Goal: Transaction & Acquisition: Purchase product/service

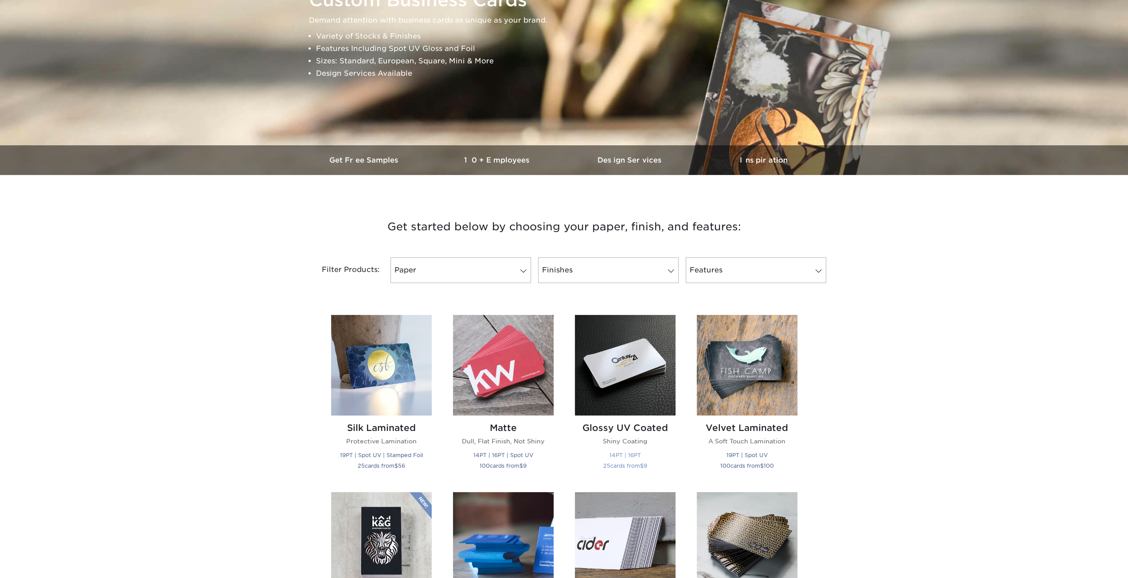
scroll to position [221, 0]
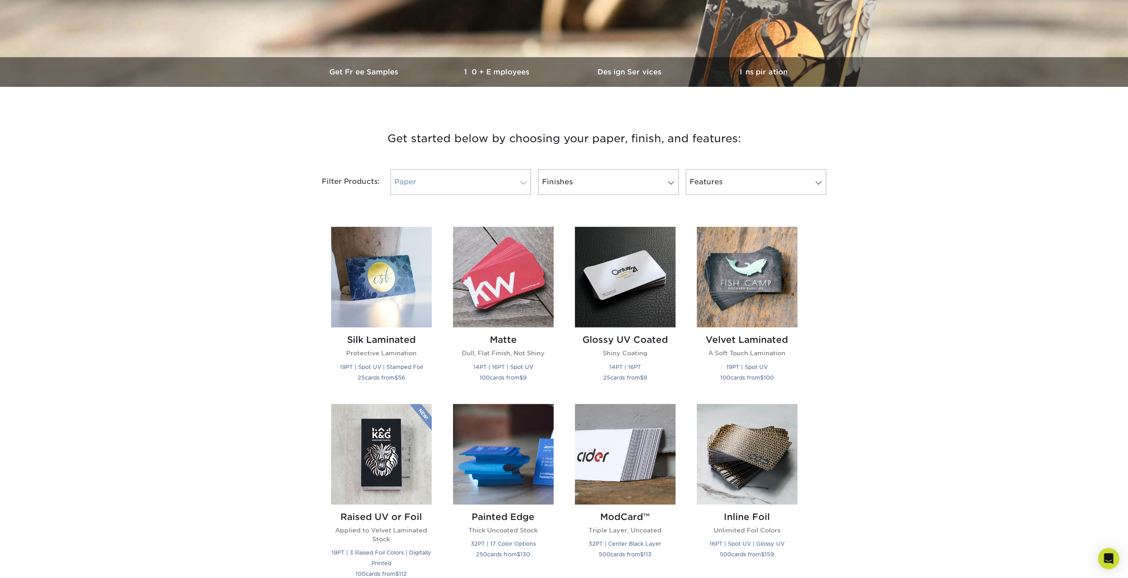
click at [509, 176] on link "Paper" at bounding box center [461, 182] width 141 height 26
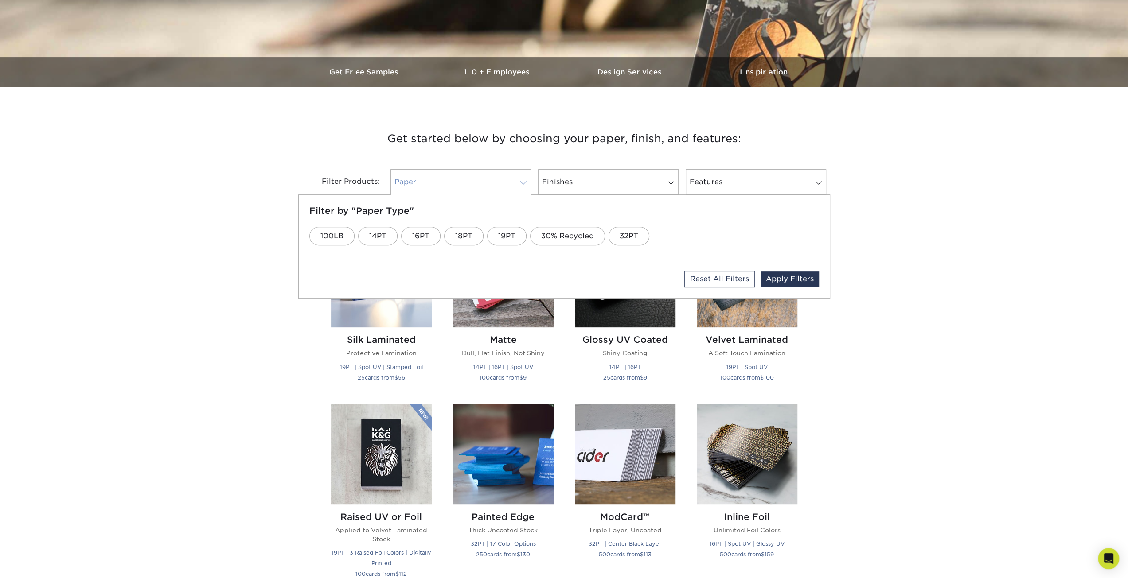
click at [508, 181] on link "Paper" at bounding box center [461, 182] width 141 height 26
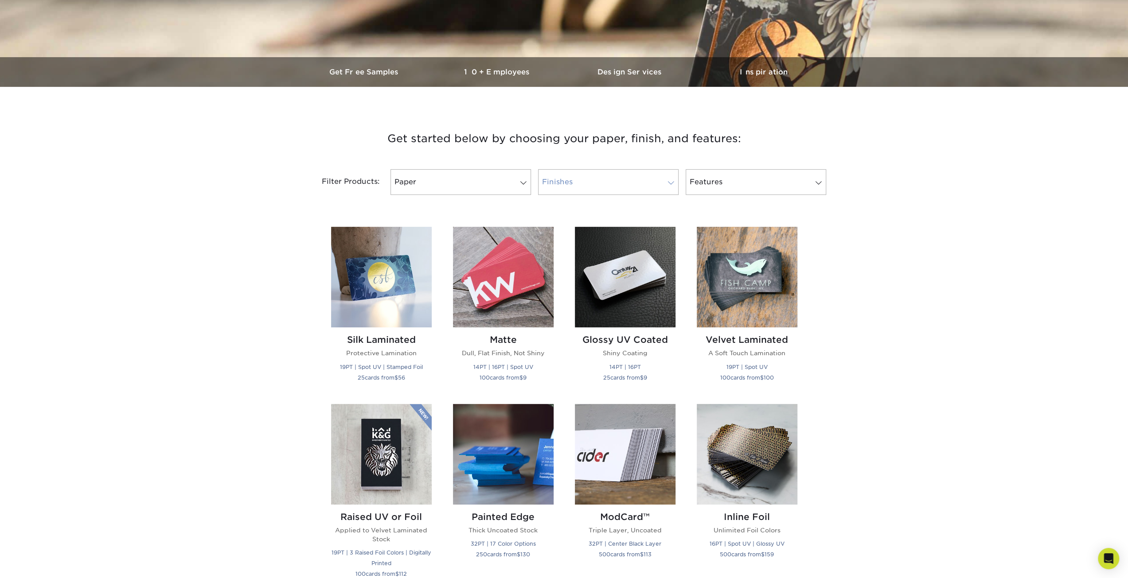
click at [583, 180] on link "Finishes" at bounding box center [608, 182] width 141 height 26
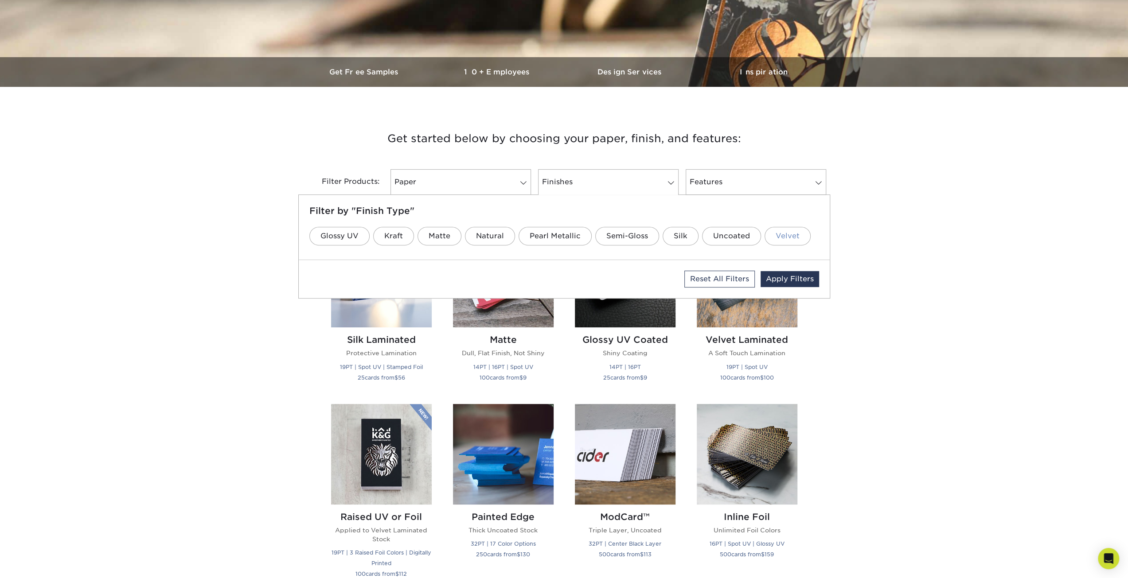
click at [777, 237] on link "Velvet" at bounding box center [788, 236] width 46 height 19
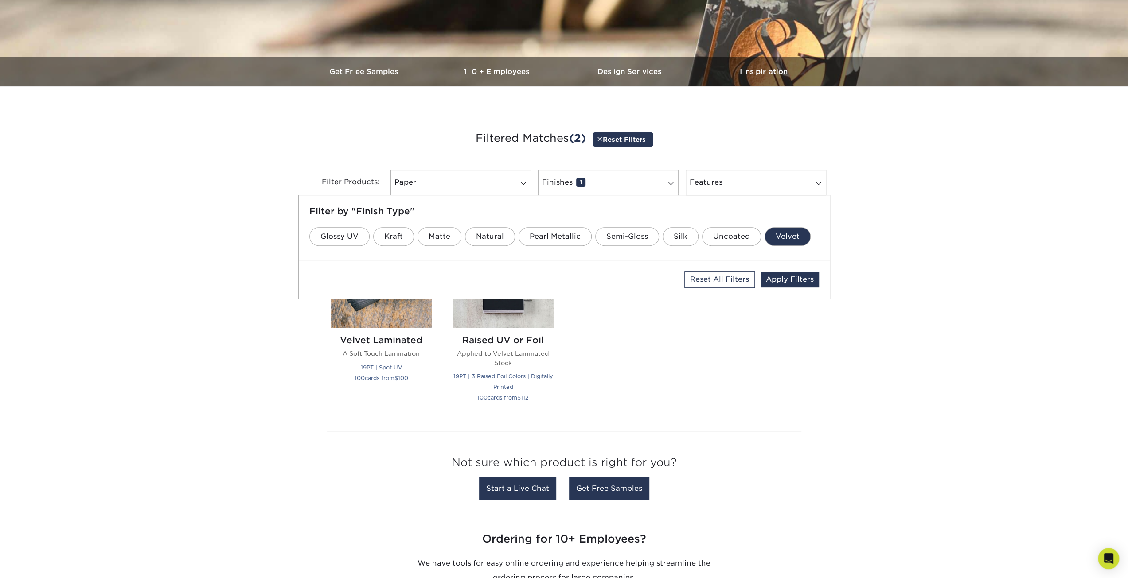
scroll to position [226, 0]
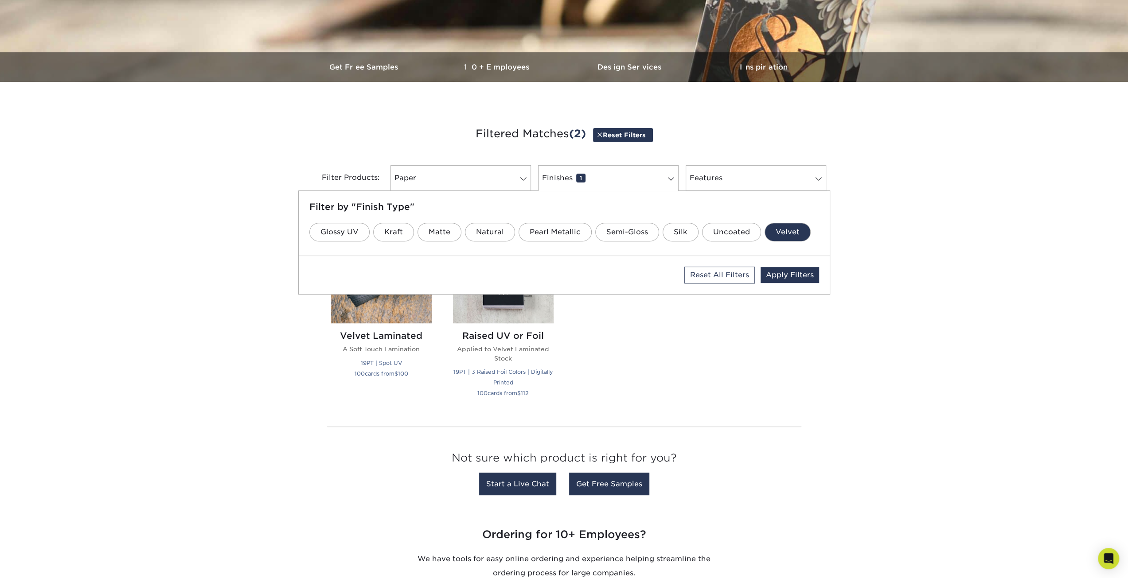
click at [619, 383] on div "Silk Laminated Protective Lamination 19PT | Spot UV | Stamped Foil 25 cards fro…" at bounding box center [564, 315] width 488 height 207
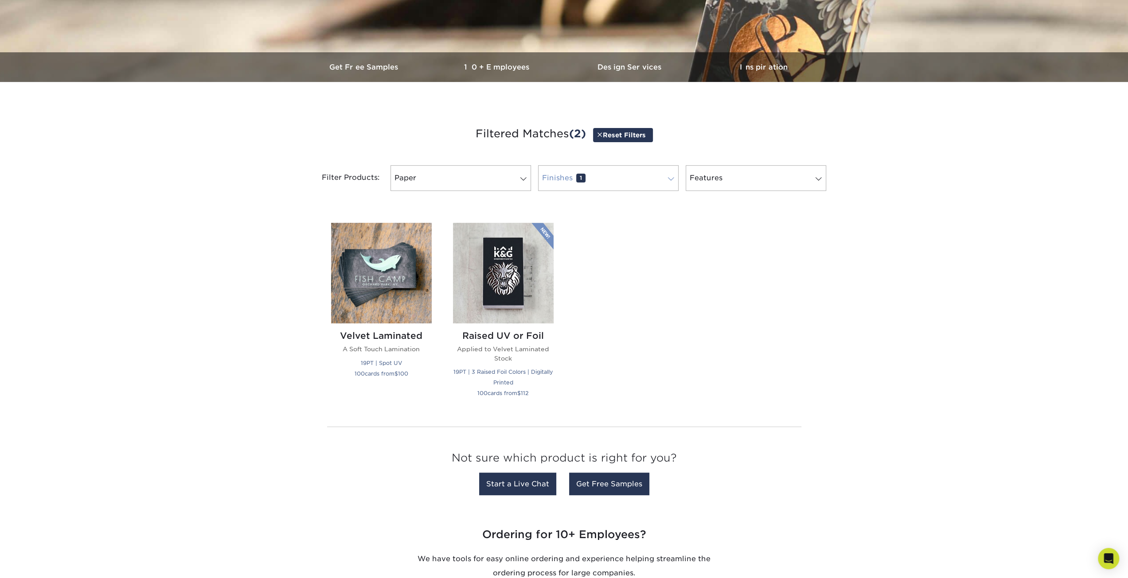
click at [660, 180] on link "Finishes 1" at bounding box center [608, 178] width 141 height 26
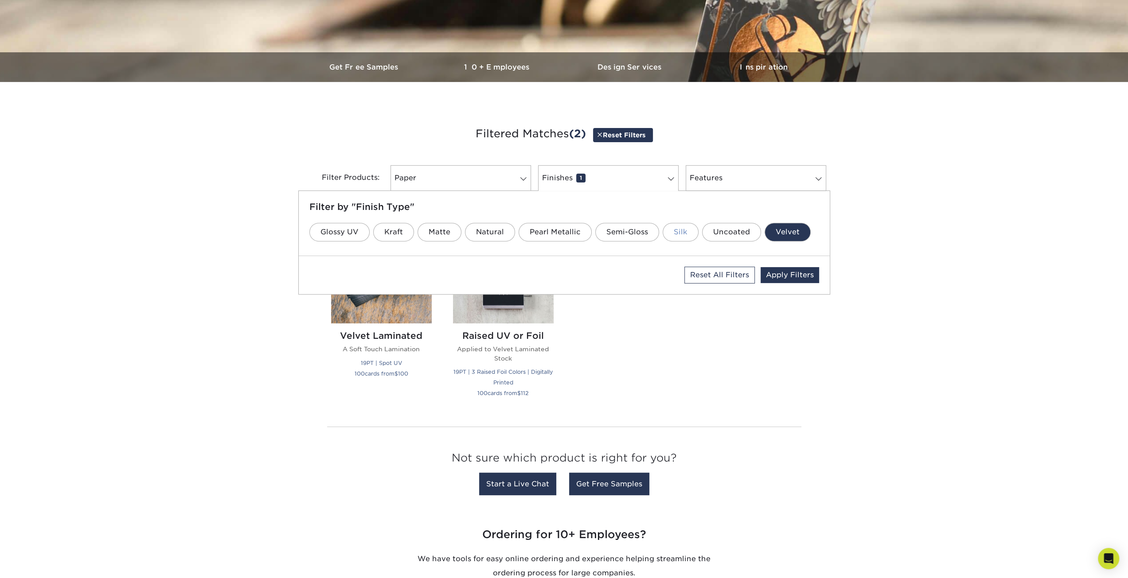
click at [678, 233] on link "Silk" at bounding box center [681, 232] width 36 height 19
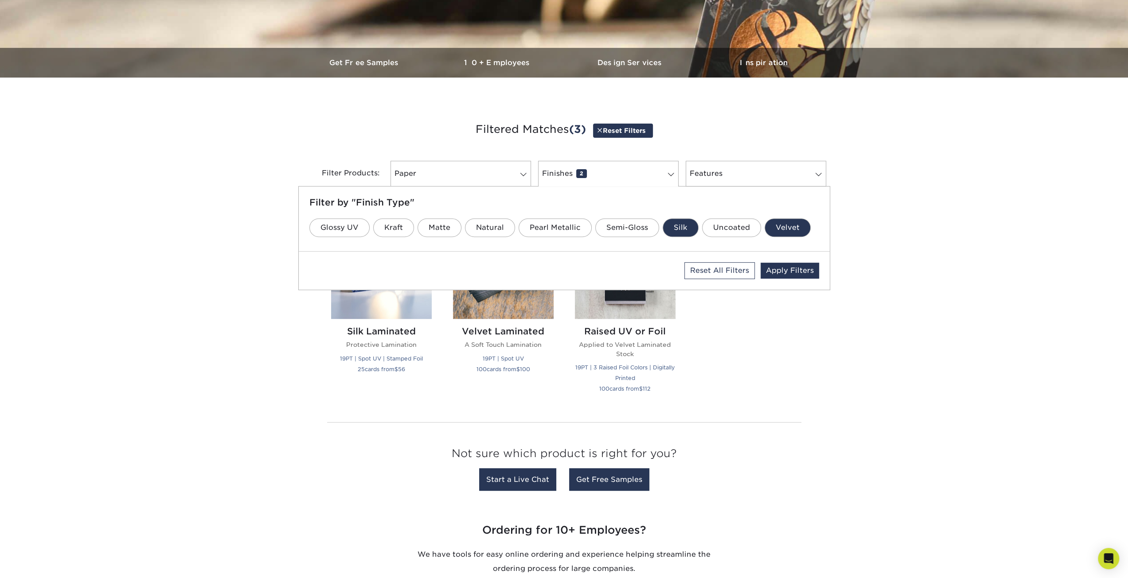
click at [796, 224] on link "Velvet" at bounding box center [788, 228] width 46 height 19
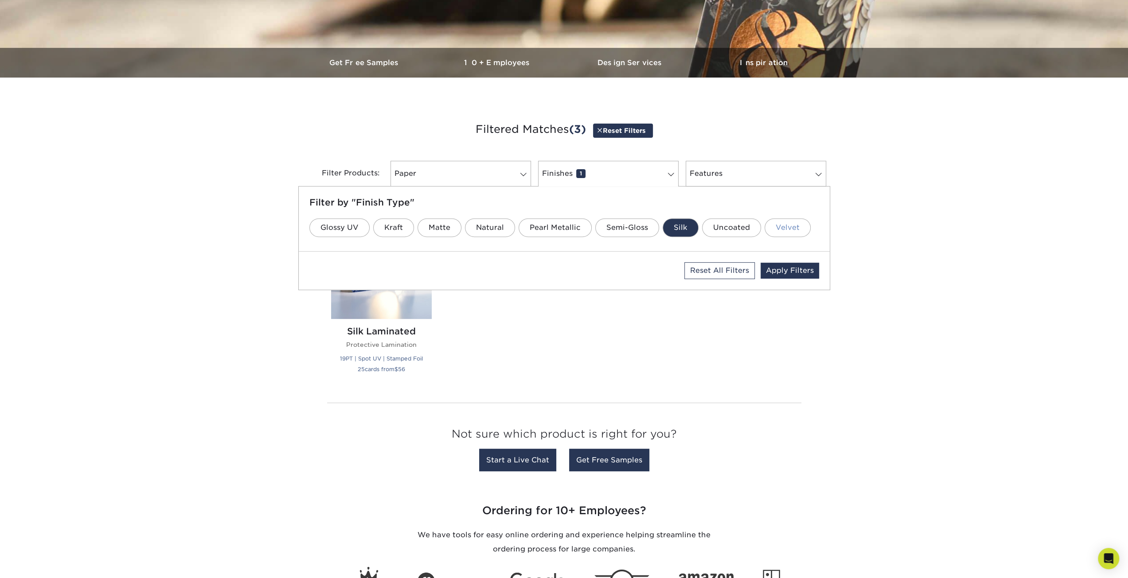
scroll to position [235, 0]
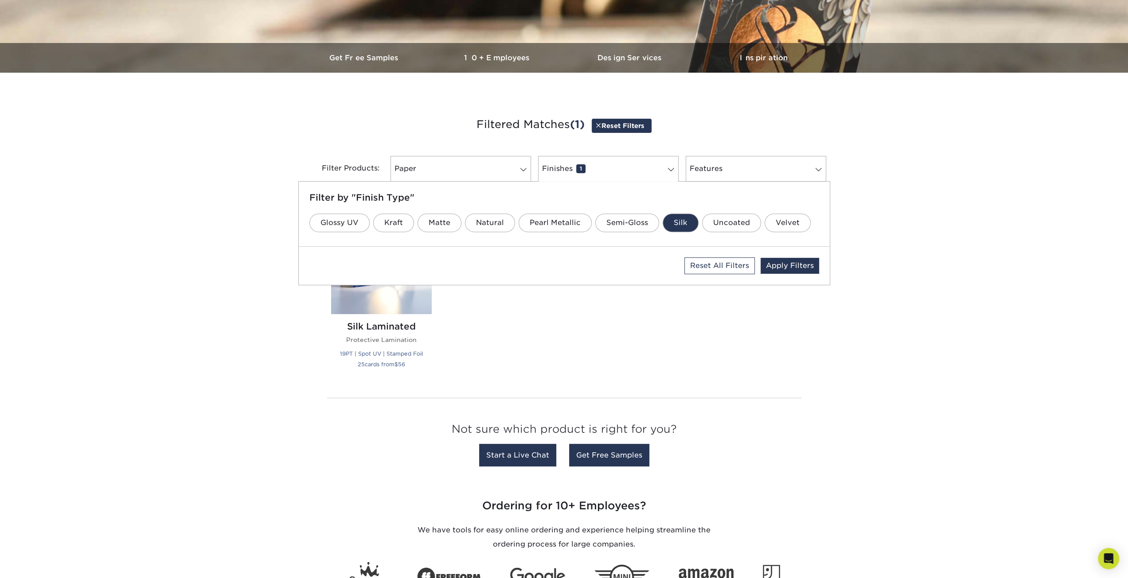
click at [621, 323] on div "Silk Laminated Protective Lamination 19PT | Spot UV | Stamped Foil 25 cards fro…" at bounding box center [564, 296] width 488 height 187
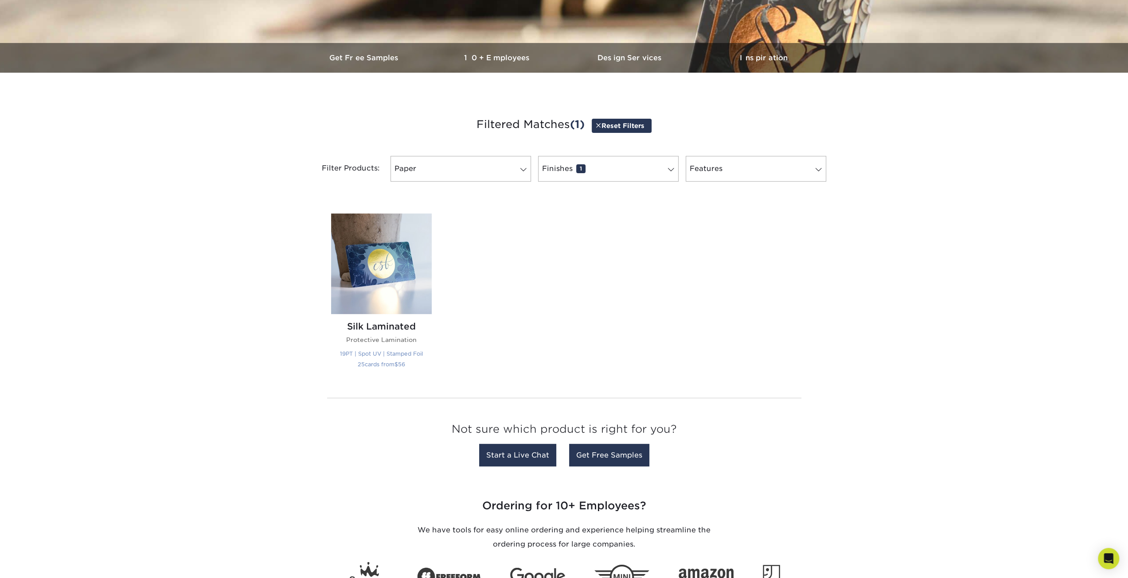
click at [367, 277] on img at bounding box center [381, 264] width 101 height 101
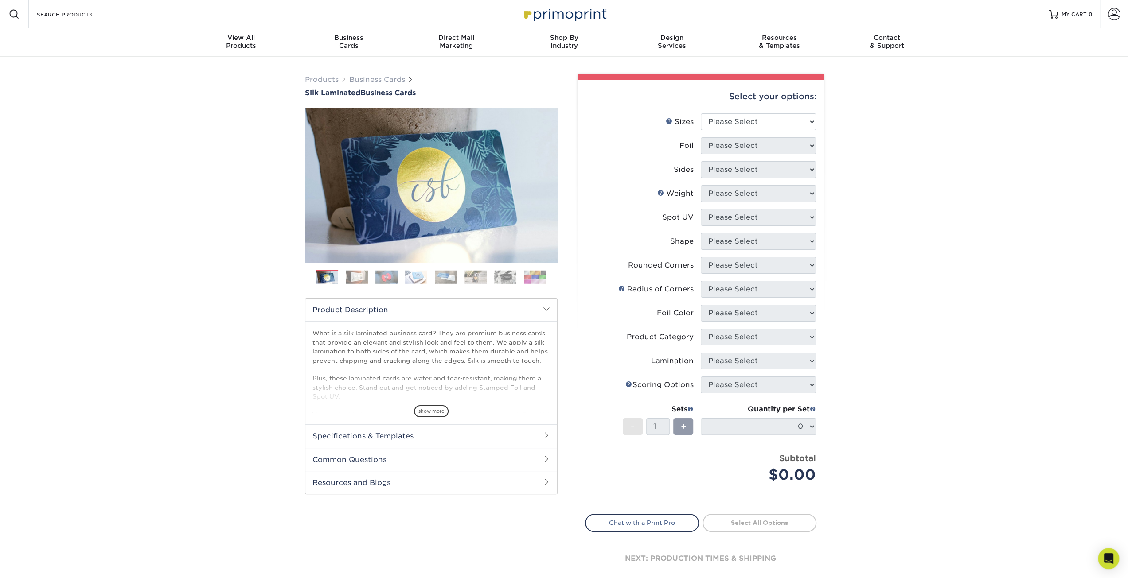
click at [416, 274] on img at bounding box center [416, 277] width 22 height 14
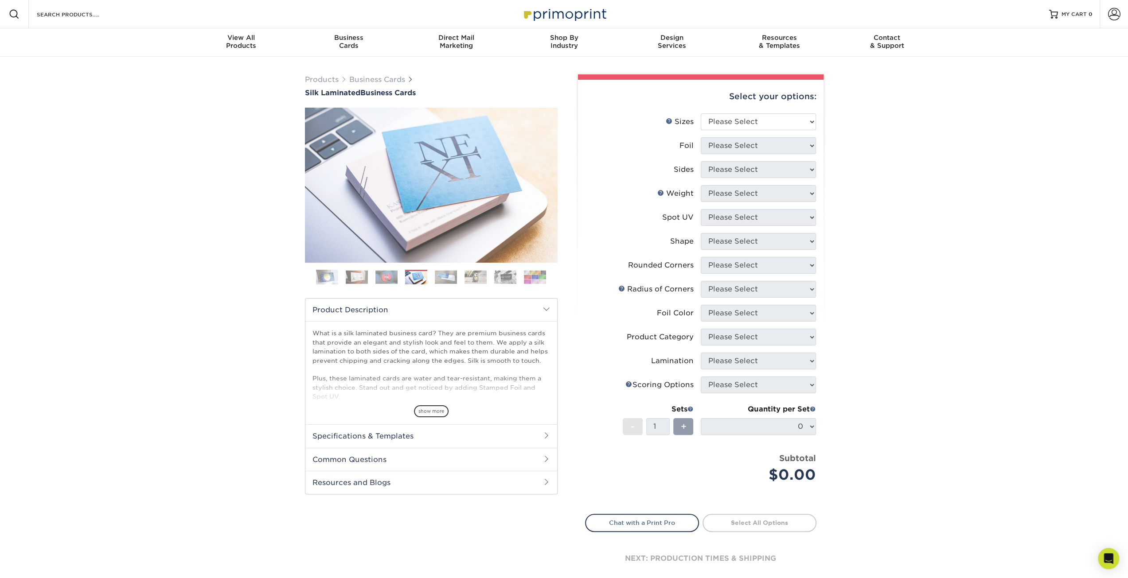
click at [451, 274] on img at bounding box center [446, 277] width 22 height 14
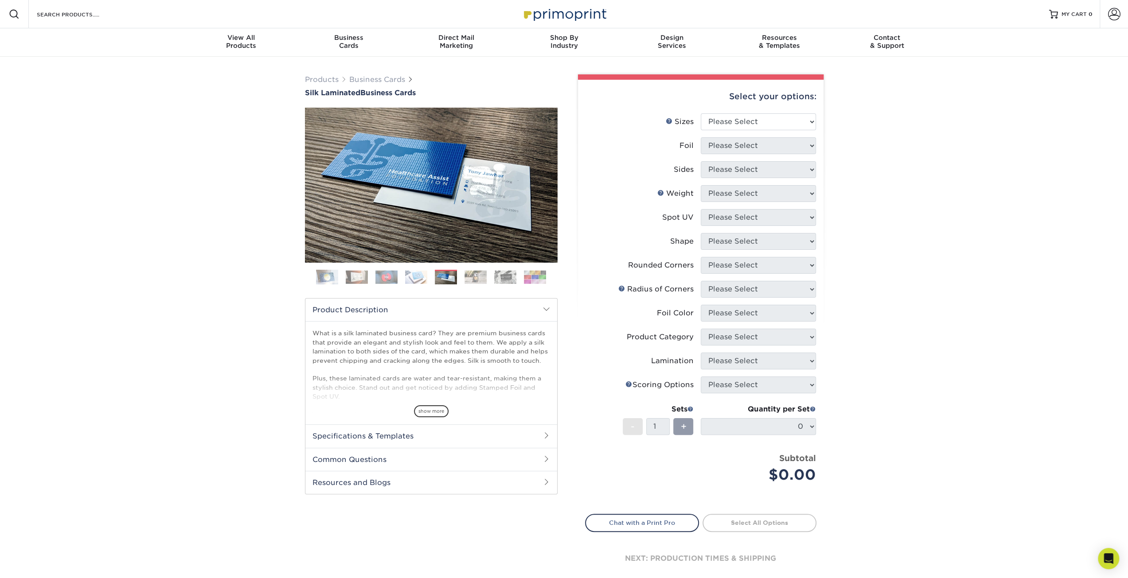
click at [488, 279] on ol at bounding box center [431, 280] width 253 height 21
click at [491, 275] on ol at bounding box center [431, 280] width 253 height 21
click at [523, 275] on ol at bounding box center [431, 280] width 253 height 21
click at [536, 280] on img at bounding box center [535, 277] width 22 height 14
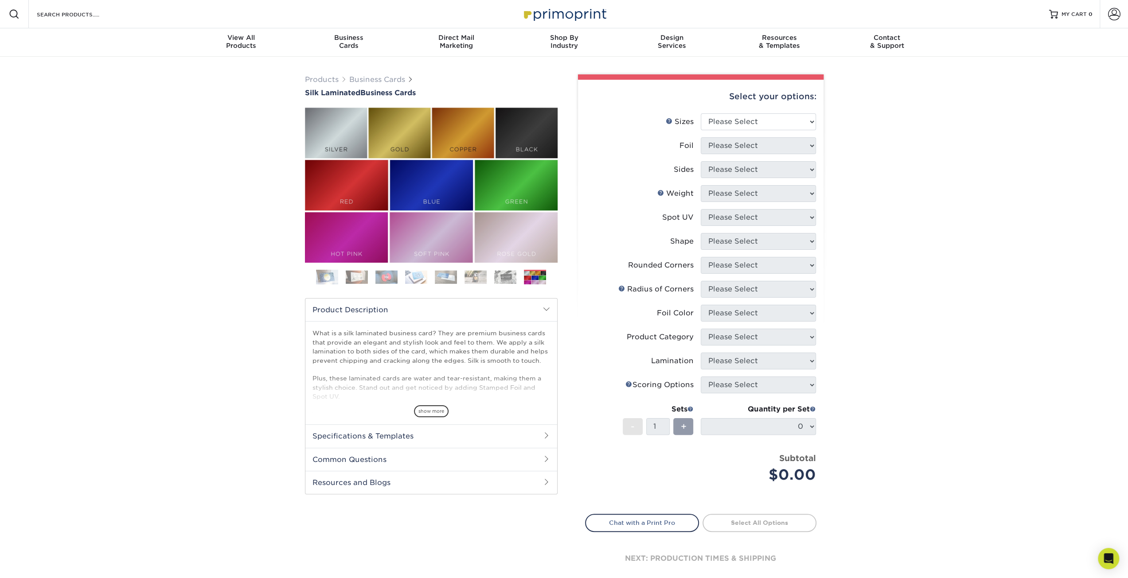
click at [500, 276] on img at bounding box center [505, 277] width 22 height 14
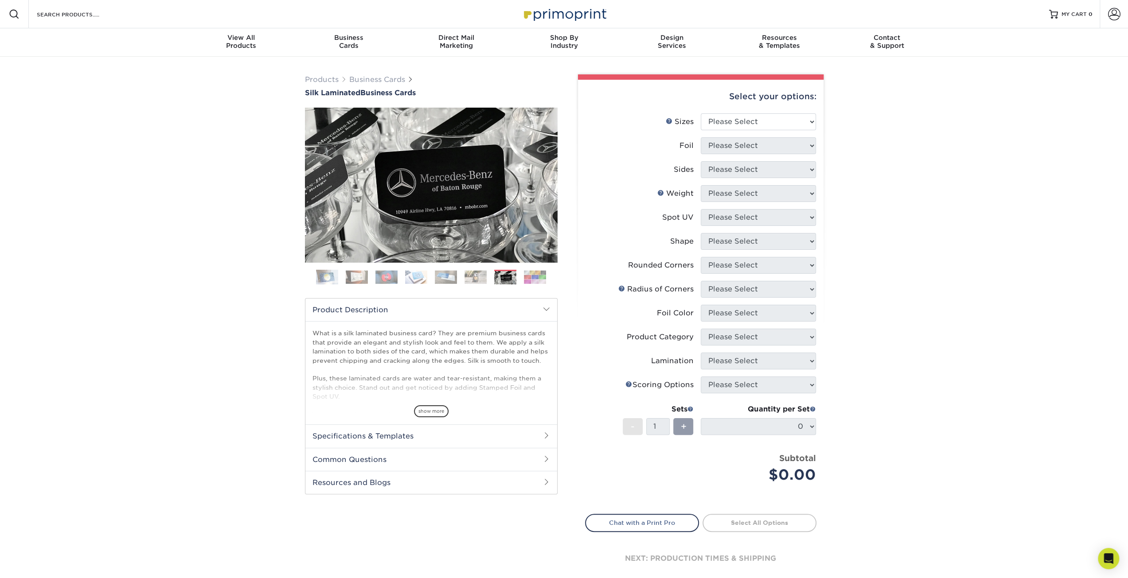
click at [387, 274] on img at bounding box center [386, 277] width 22 height 14
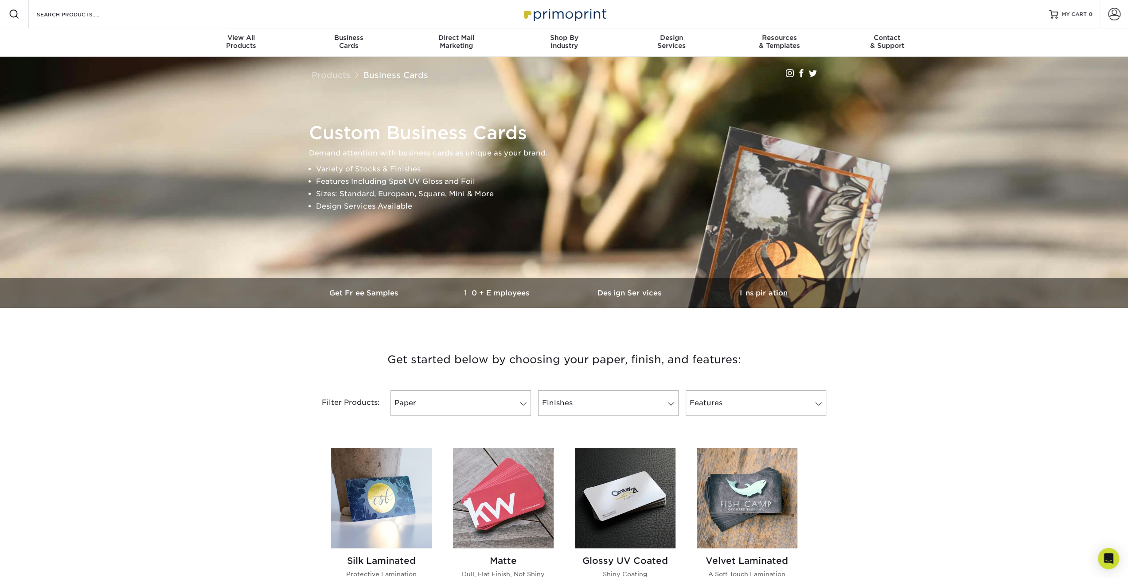
scroll to position [89, 0]
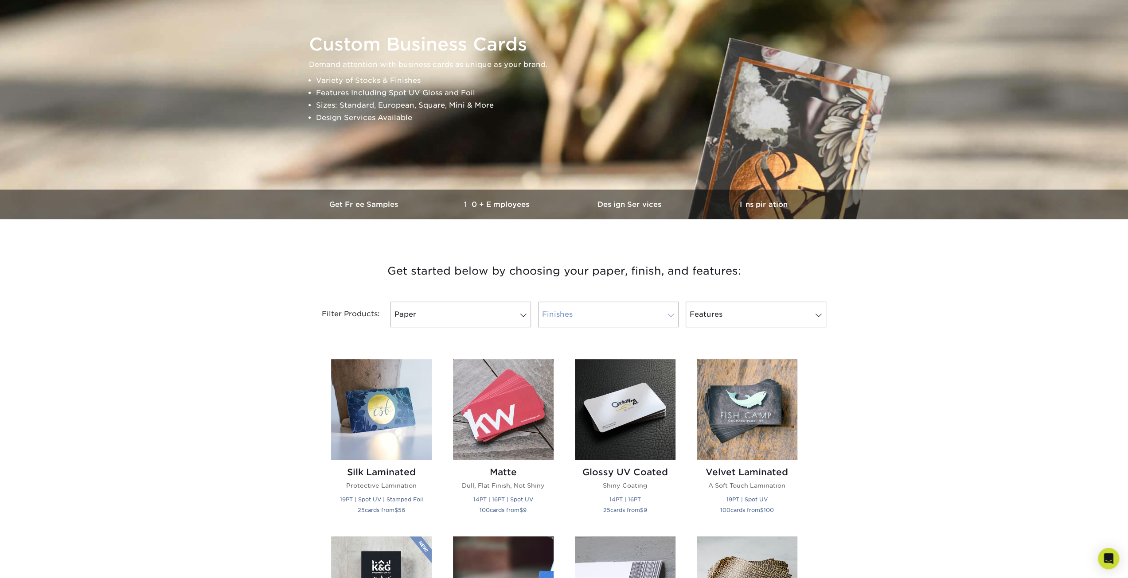
click at [627, 313] on link "Finishes" at bounding box center [608, 315] width 141 height 26
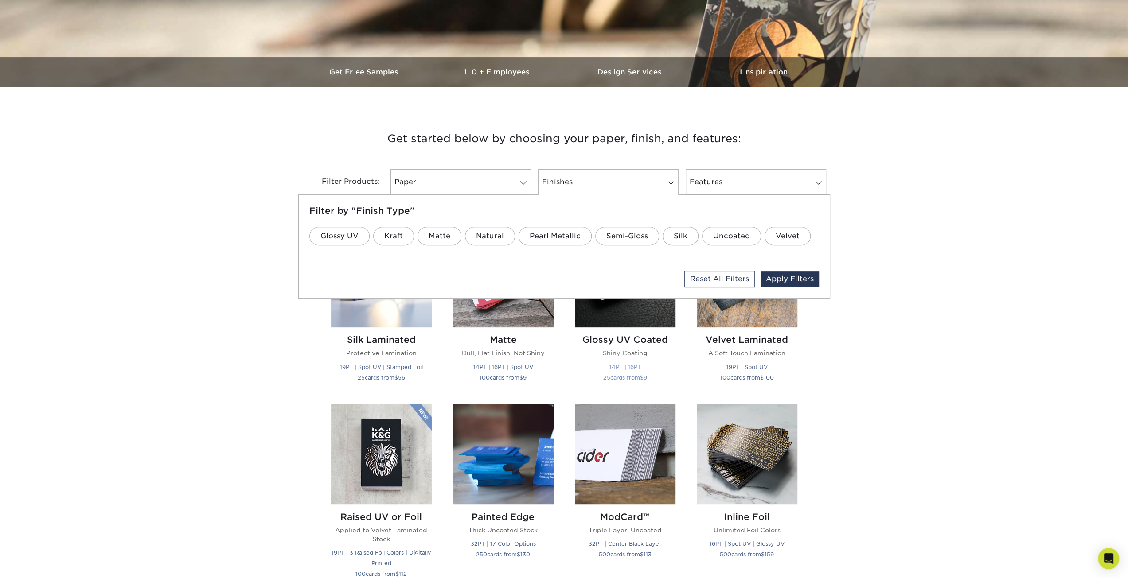
scroll to position [222, 0]
click at [444, 239] on link "Matte" at bounding box center [440, 236] width 44 height 19
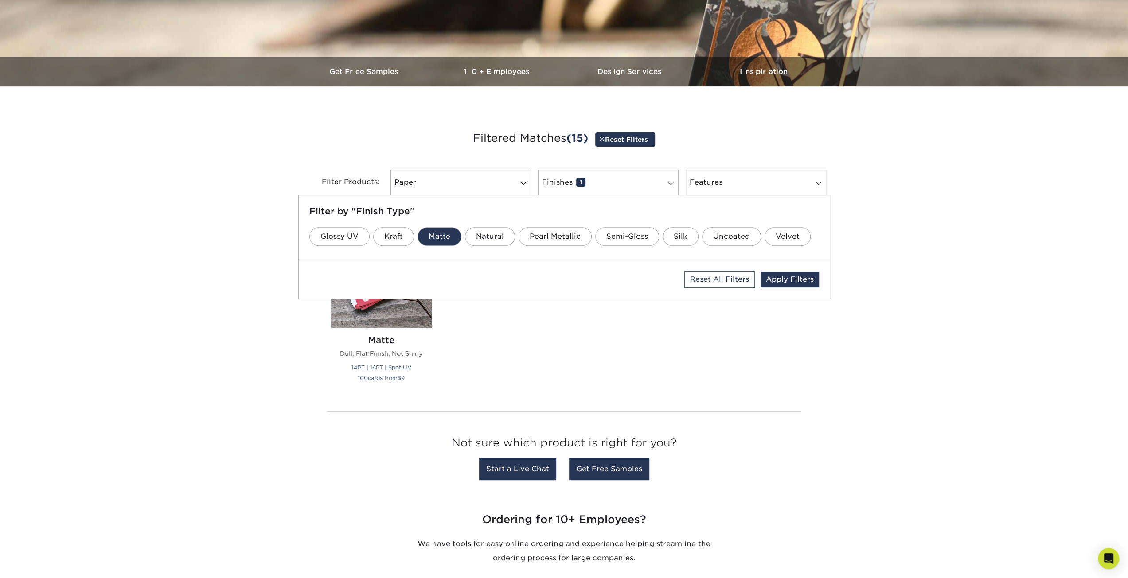
scroll to position [226, 0]
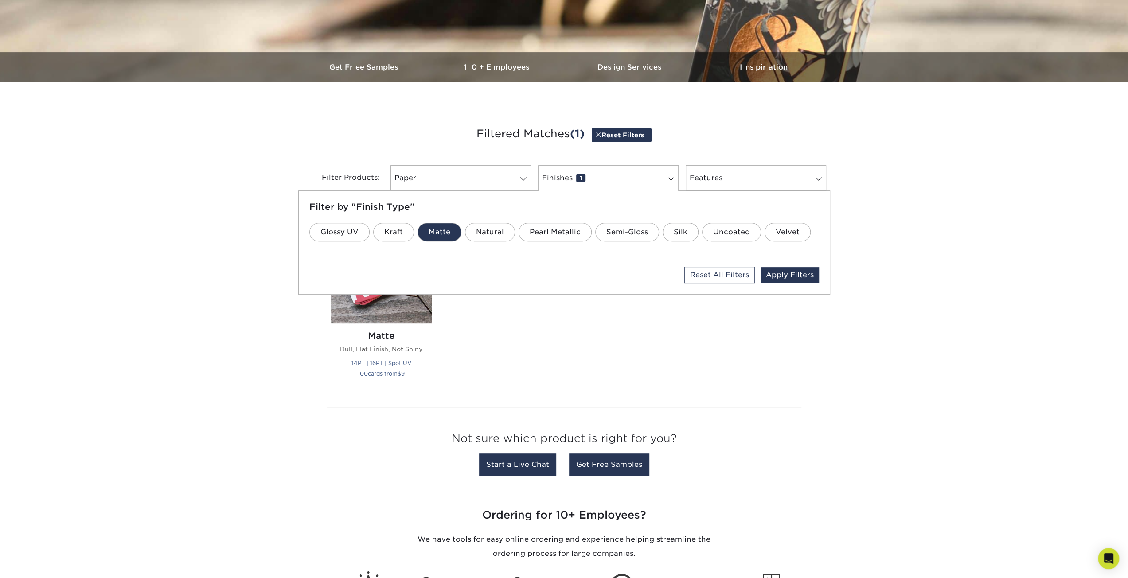
click at [506, 325] on div "Silk Laminated Protective Lamination 19PT | Spot UV | Stamped Foil 25 cards fro…" at bounding box center [564, 305] width 488 height 187
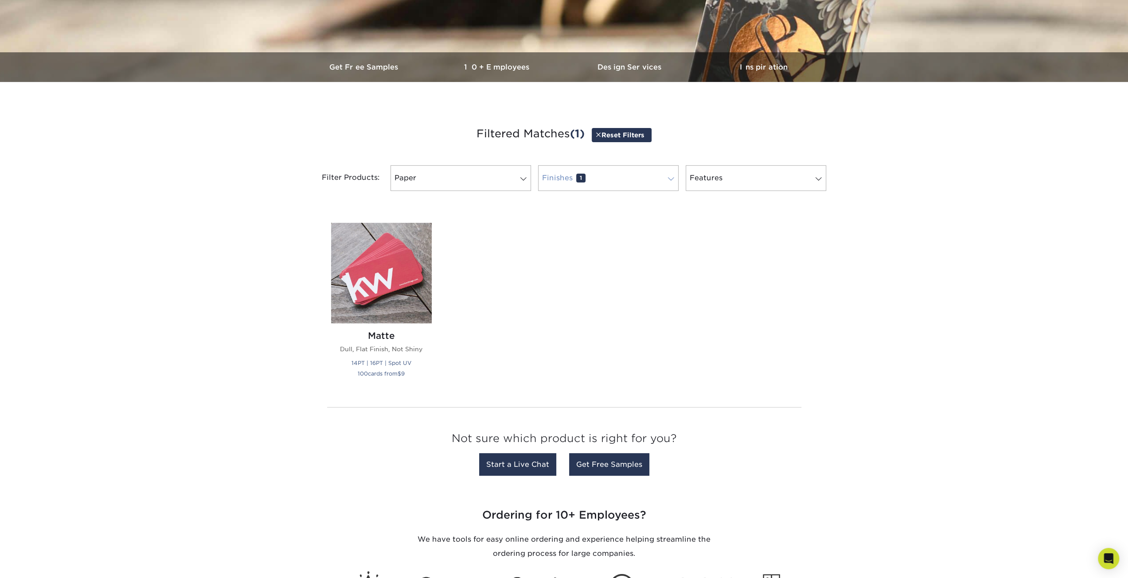
click at [666, 181] on span at bounding box center [671, 179] width 12 height 7
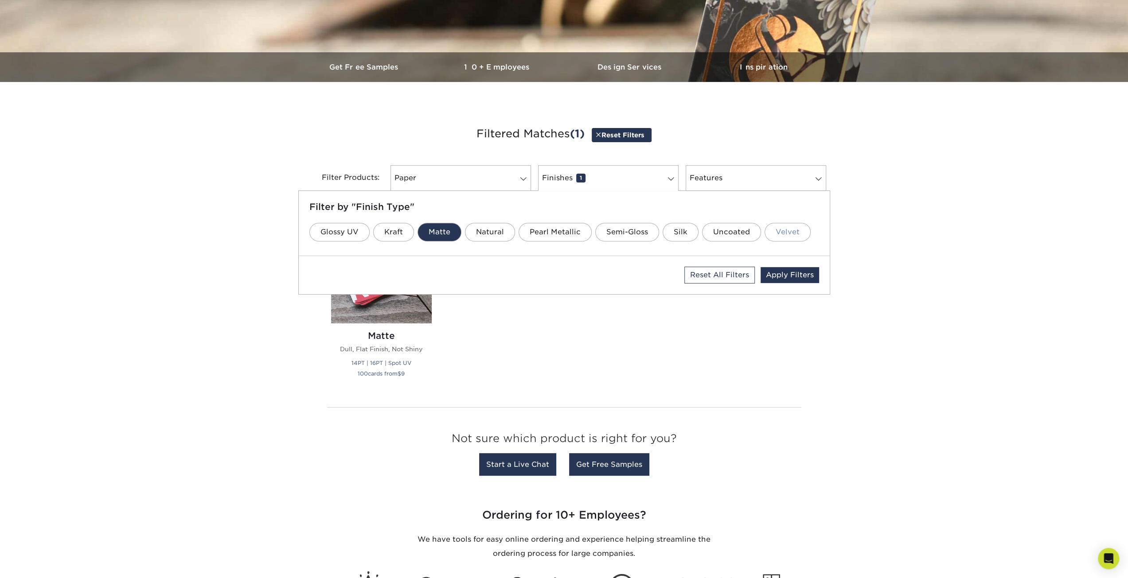
click at [777, 229] on link "Velvet" at bounding box center [788, 232] width 46 height 19
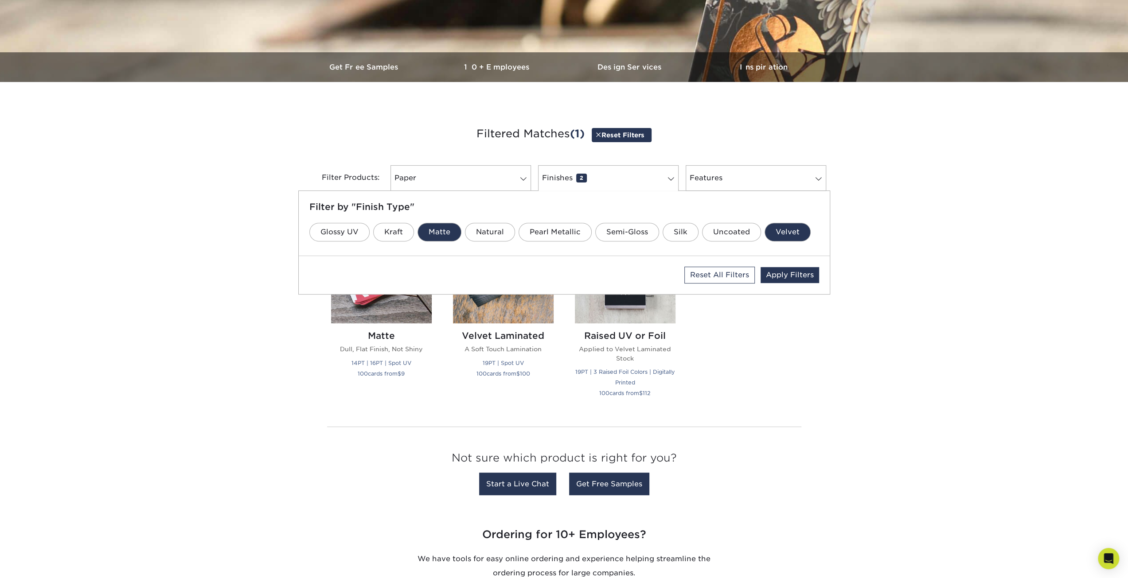
scroll to position [231, 0]
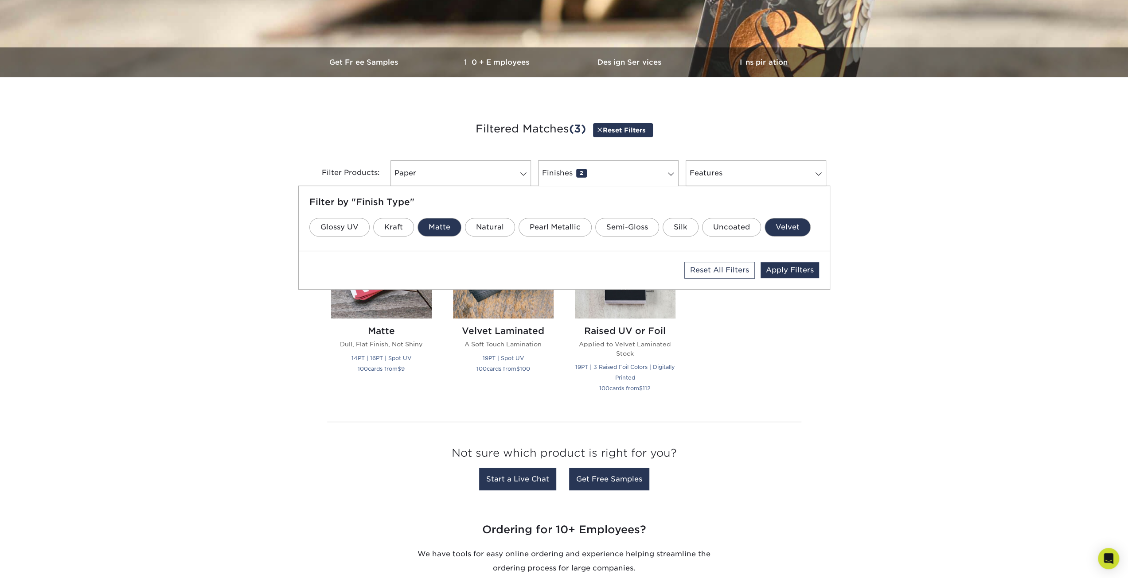
click at [436, 227] on link "Matte" at bounding box center [440, 227] width 44 height 19
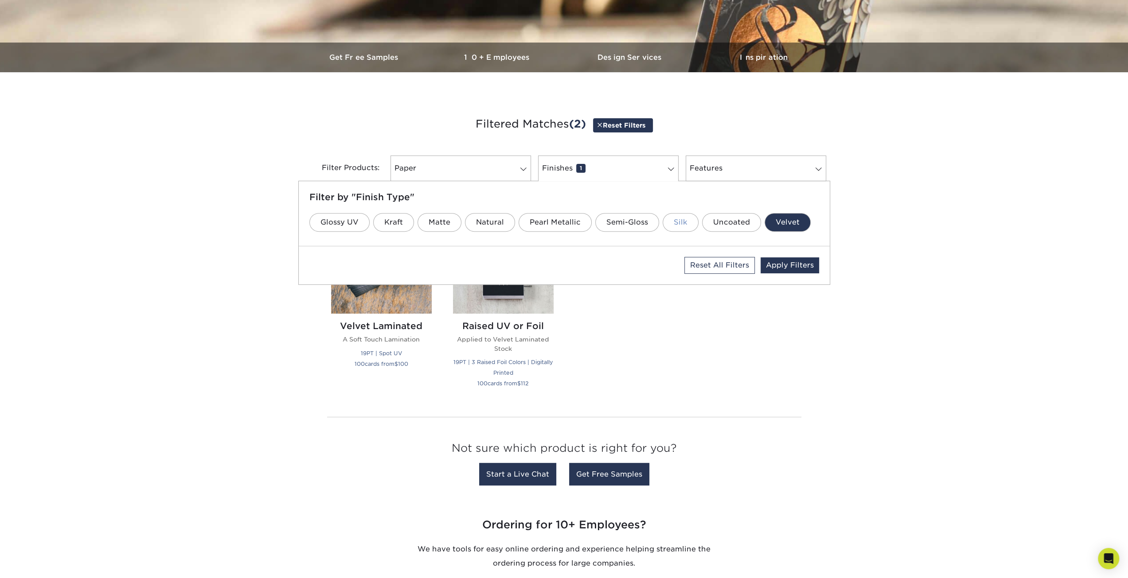
click at [680, 219] on link "Silk" at bounding box center [681, 222] width 36 height 19
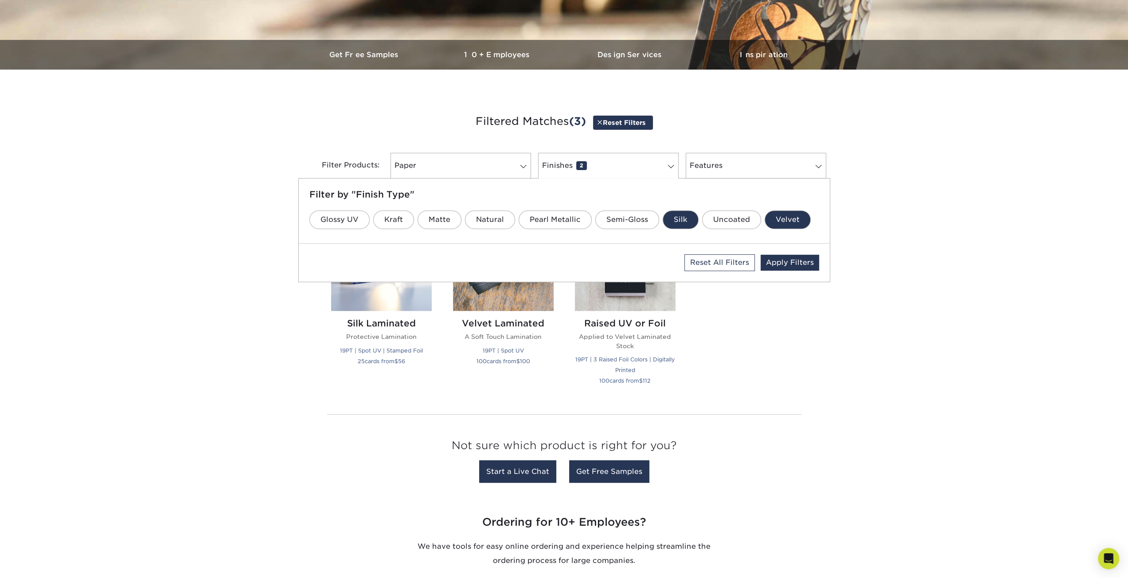
scroll to position [240, 0]
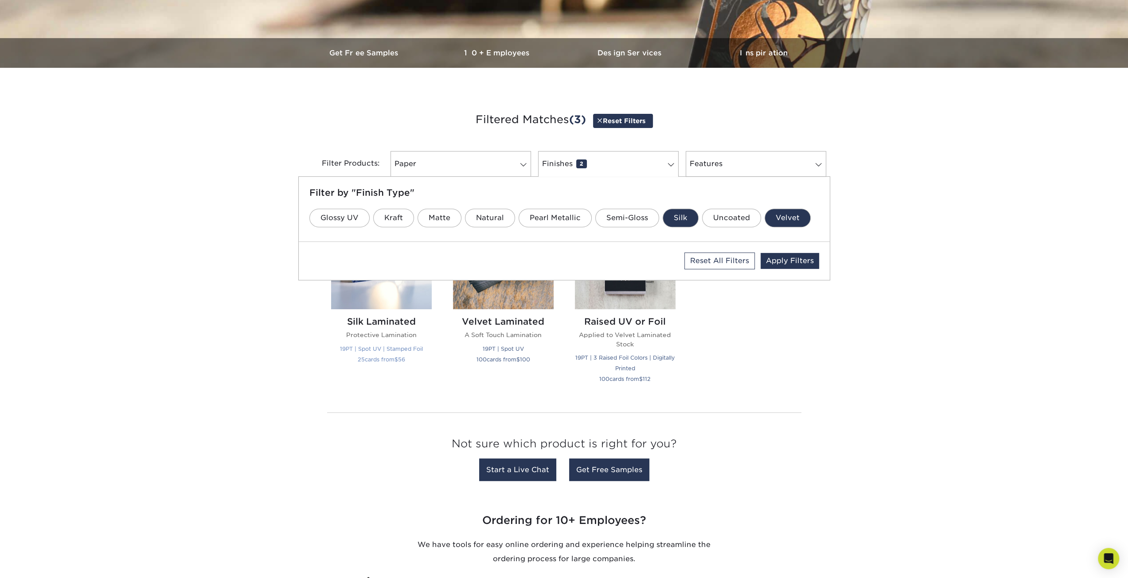
click at [414, 392] on link "Silk Laminated Protective Lamination 19PT | Spot UV | Stamped Foil 25 cards fro…" at bounding box center [381, 302] width 101 height 186
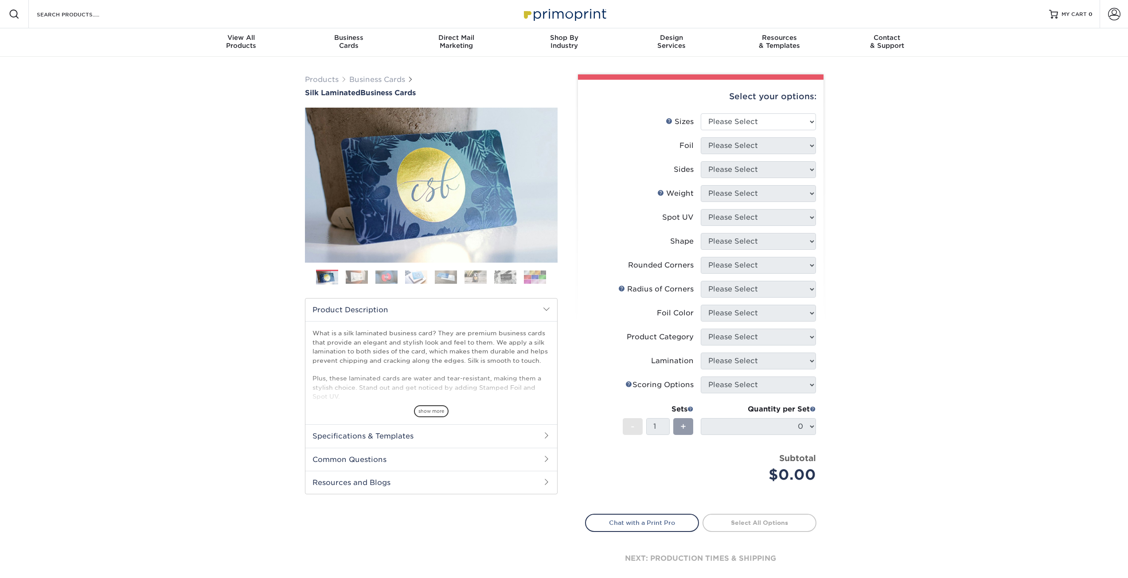
click at [643, 160] on li "Foil Please Select" at bounding box center [701, 149] width 230 height 24
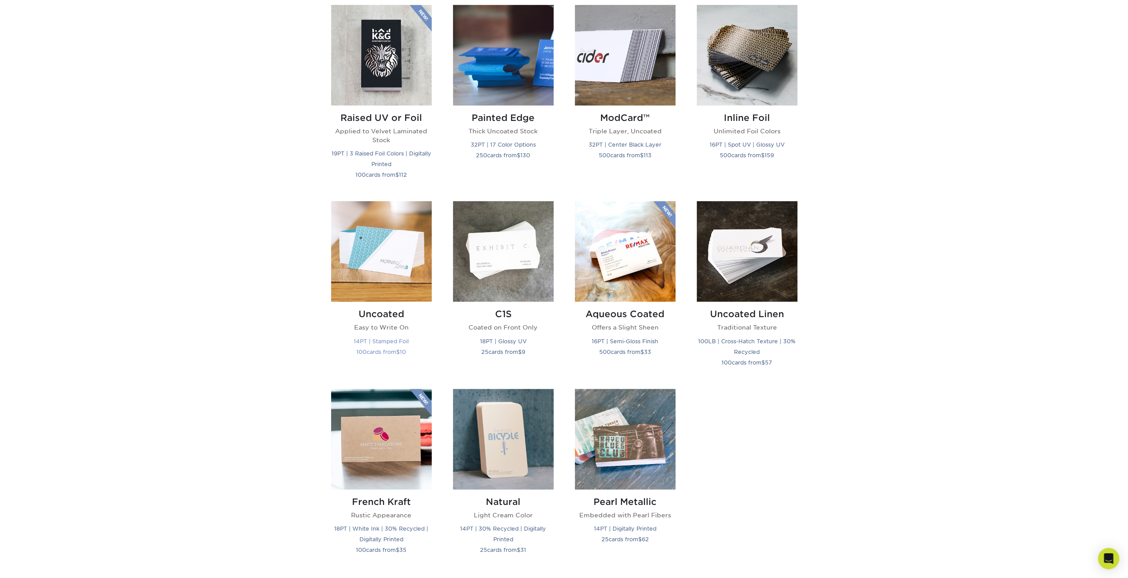
scroll to position [665, 0]
